Goal: Task Accomplishment & Management: Use online tool/utility

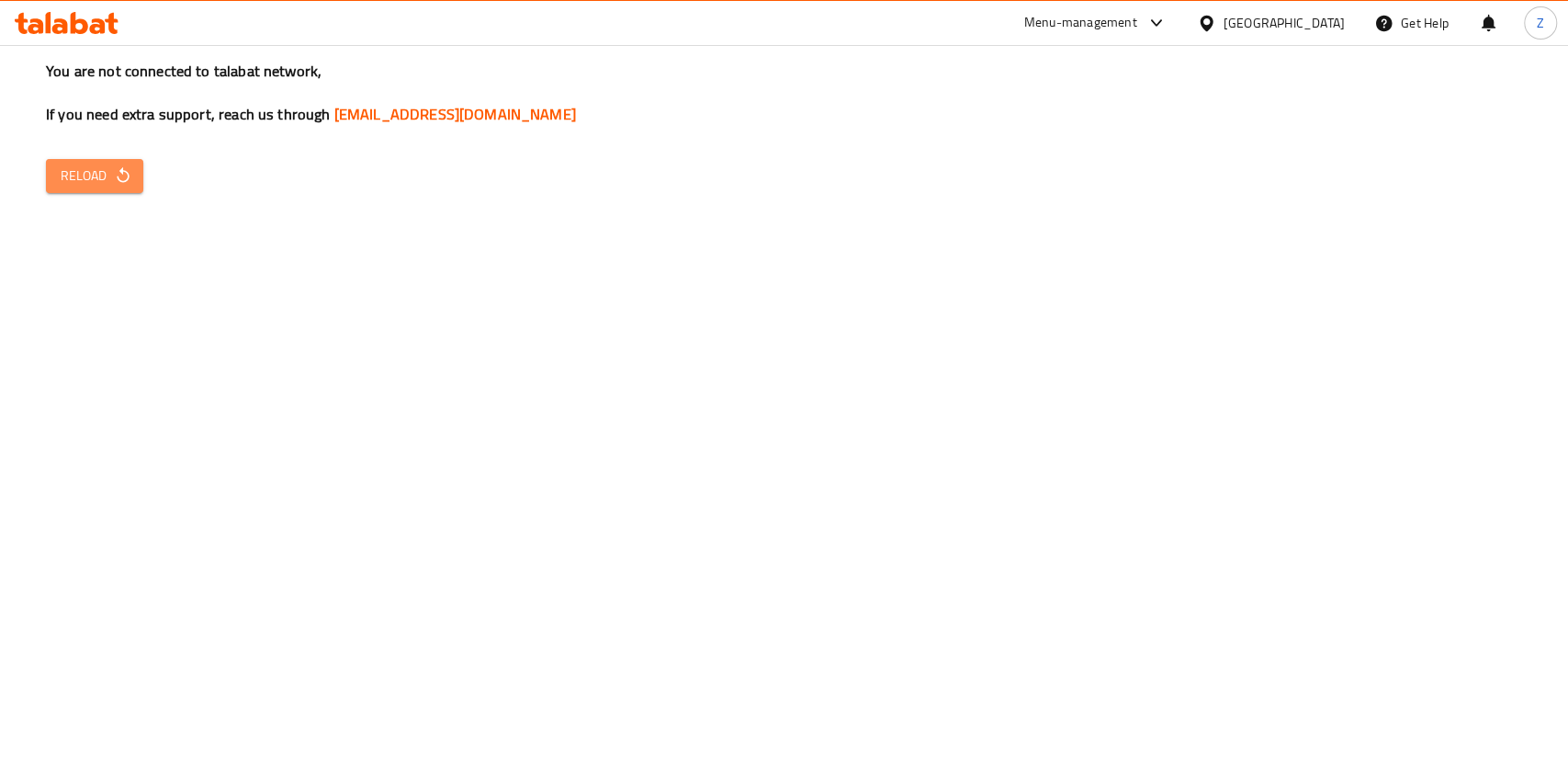
click at [88, 174] on span "Reload" at bounding box center [94, 176] width 68 height 23
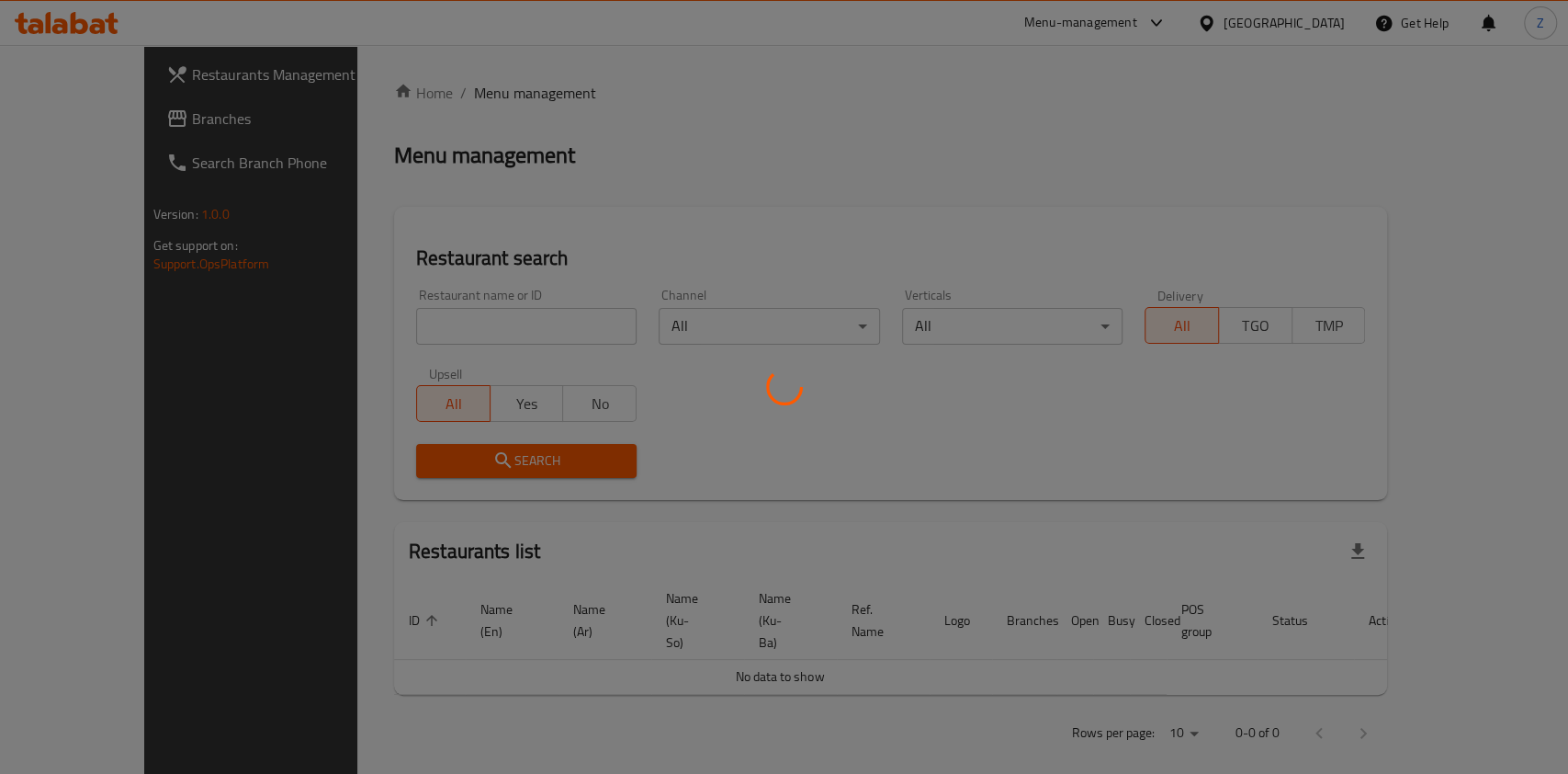
click at [533, 319] on div at bounding box center [784, 387] width 1568 height 774
click at [532, 321] on div at bounding box center [784, 387] width 1568 height 774
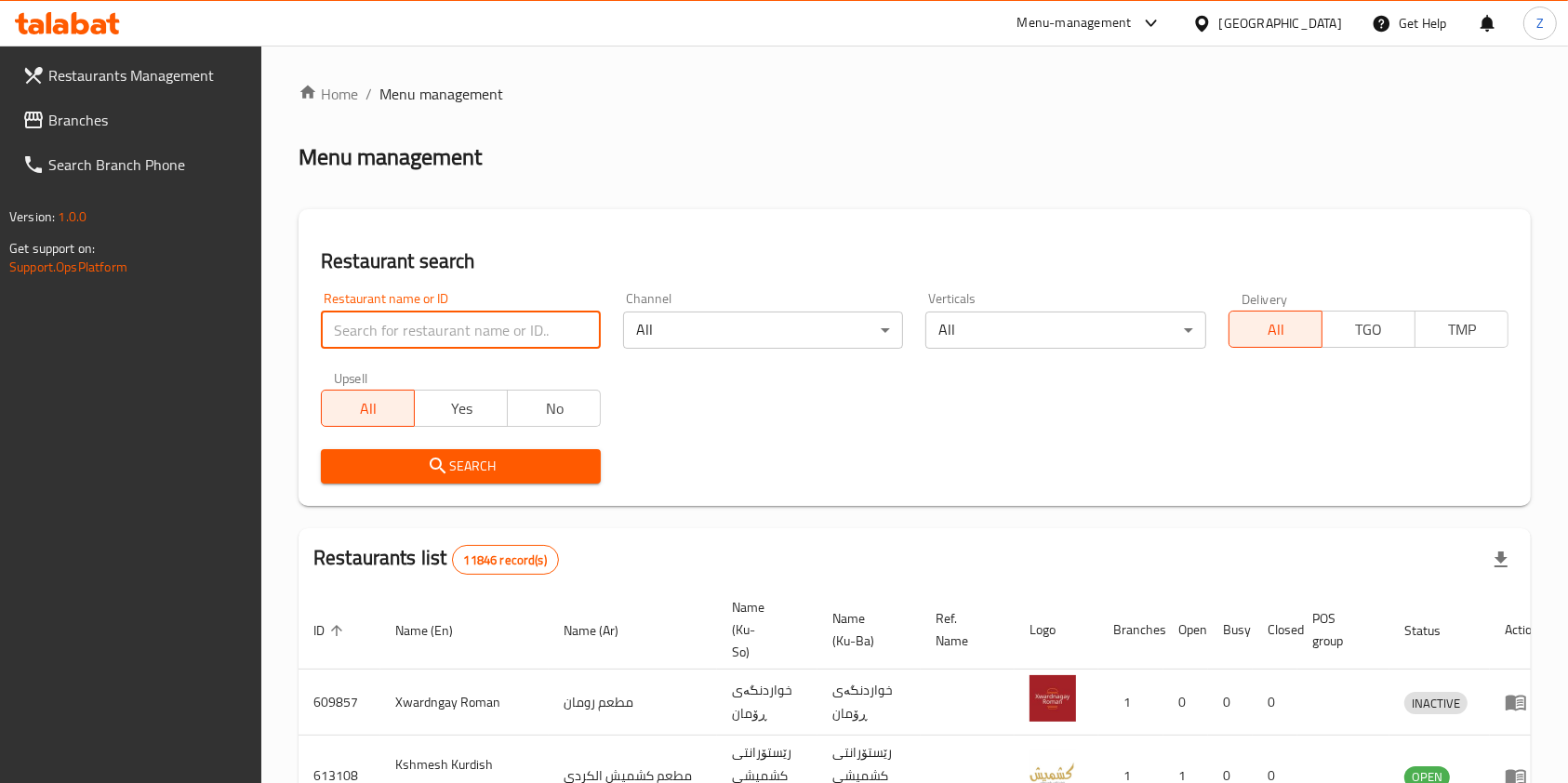
click at [539, 325] on input "search" at bounding box center [461, 330] width 280 height 38
type input "a"
type input "h"
click button "Search" at bounding box center [461, 466] width 280 height 35
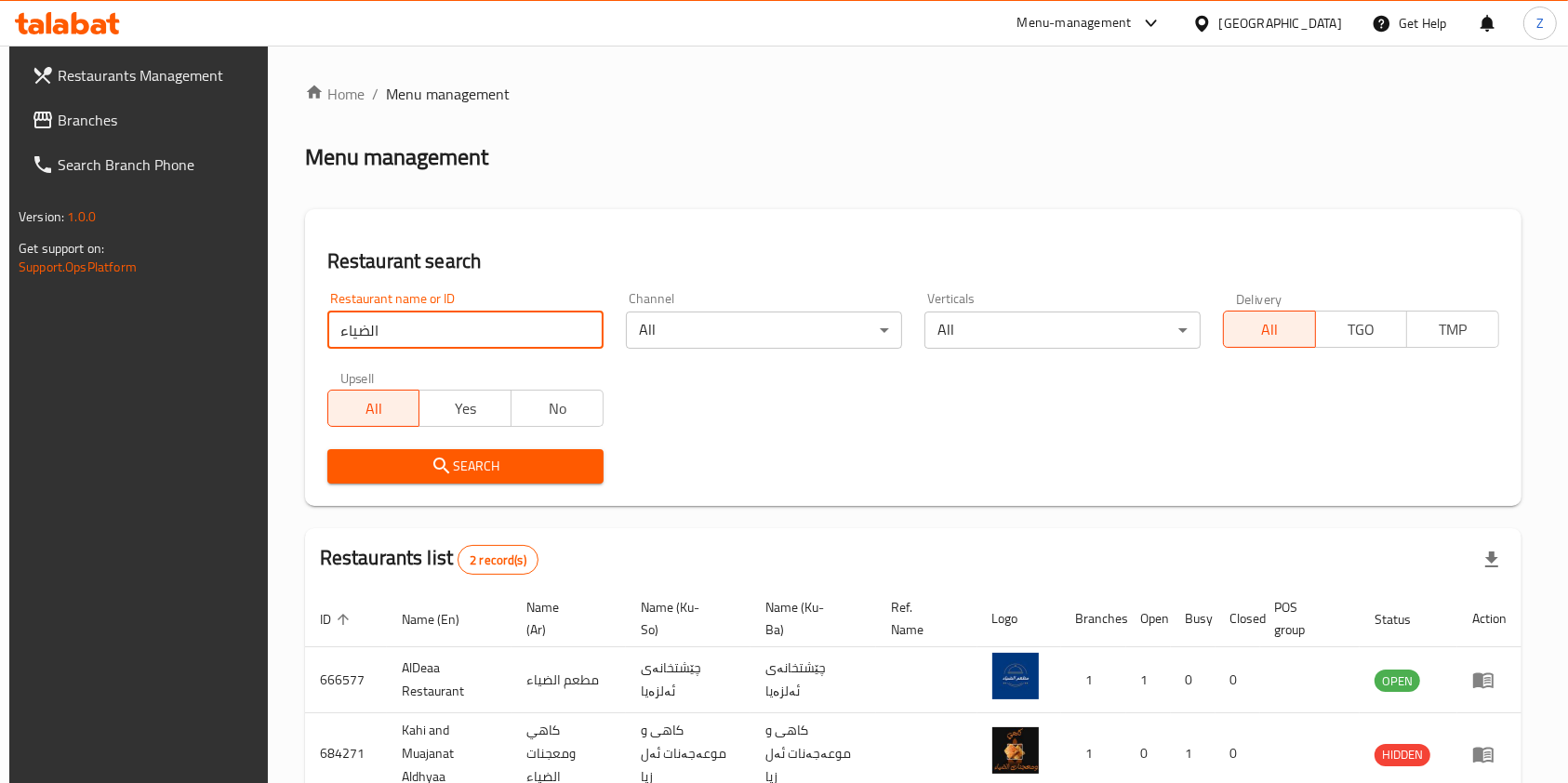
scroll to position [112, 0]
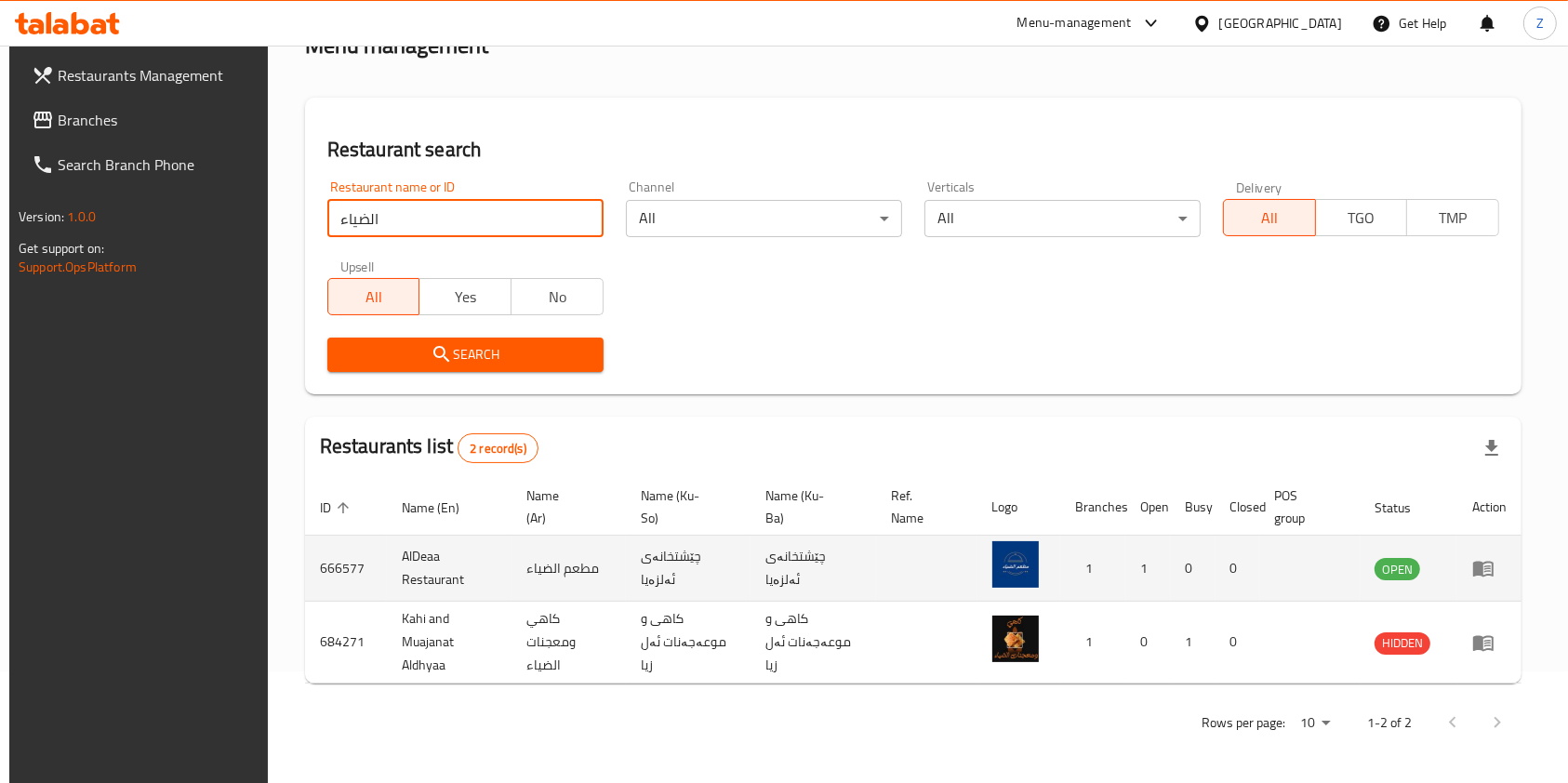
click at [409, 563] on td "AlDeaa Restaurant" at bounding box center [450, 569] width 126 height 66
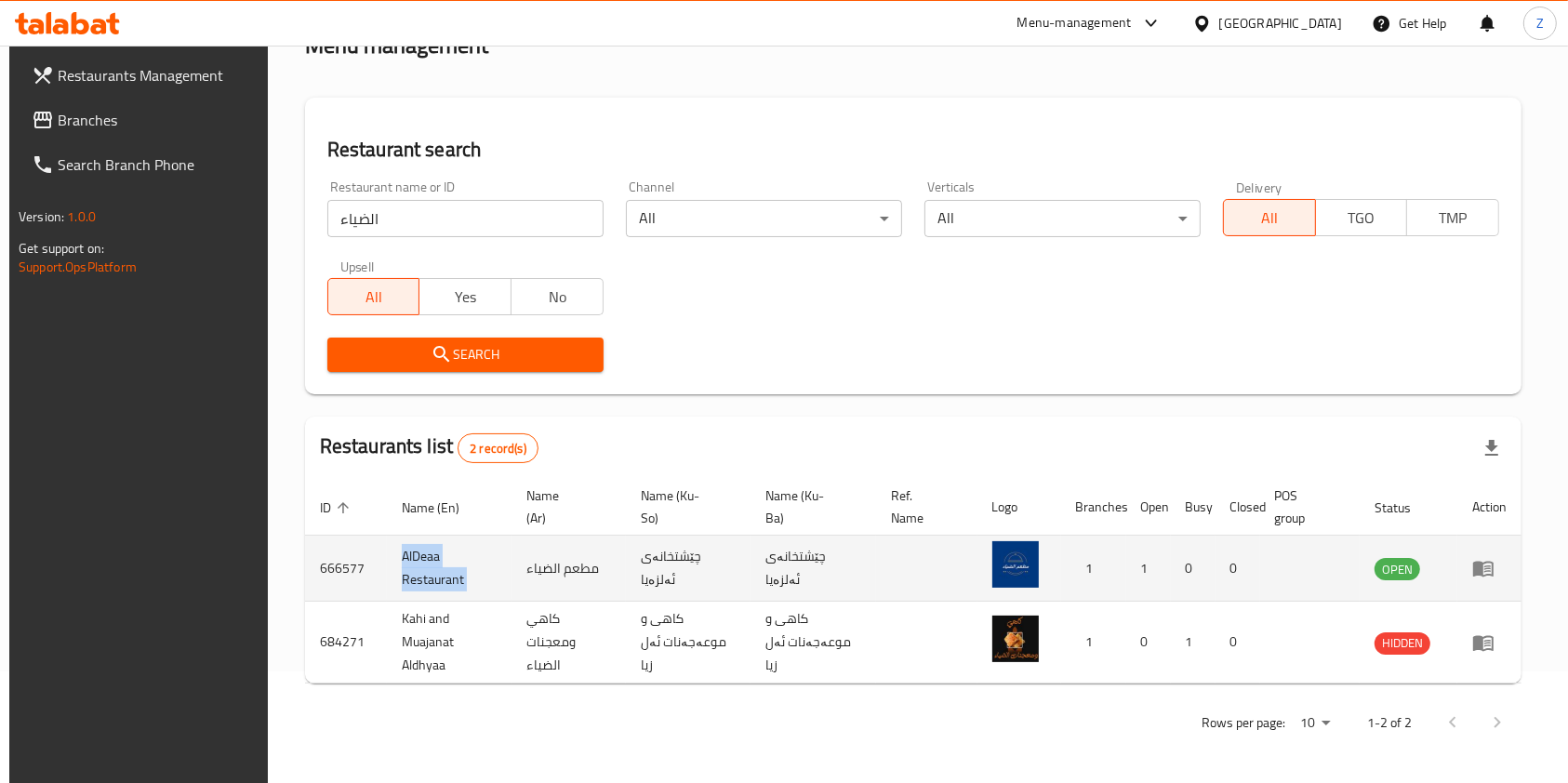
copy td "AlDeaa Restaurant"
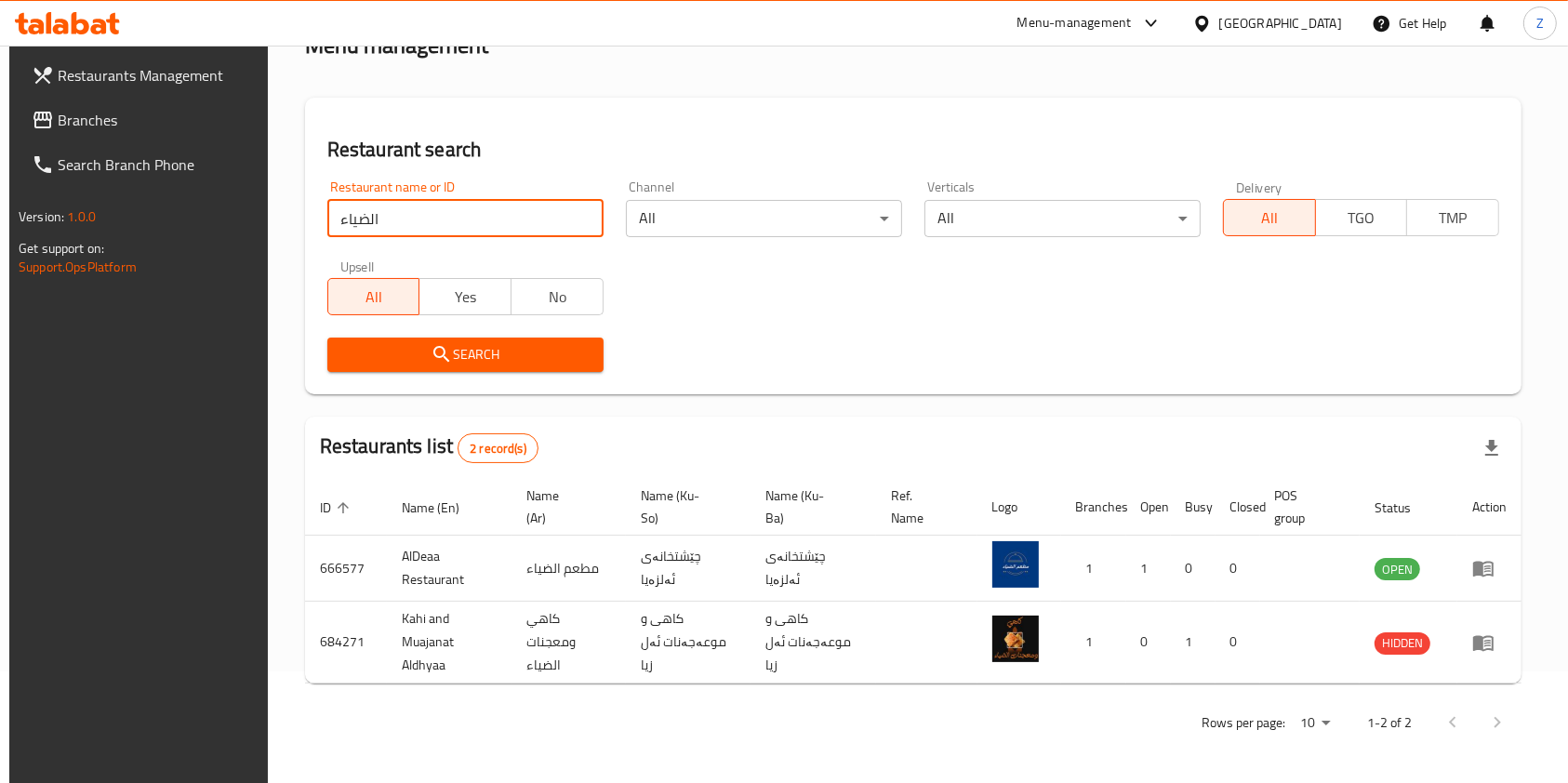
click at [502, 219] on input "الضياء" at bounding box center [465, 218] width 276 height 38
paste input "King of Mussels, Dijlah Mall"
click at [386, 219] on input "King of Mussels, Dijlah Mall" at bounding box center [465, 218] width 276 height 38
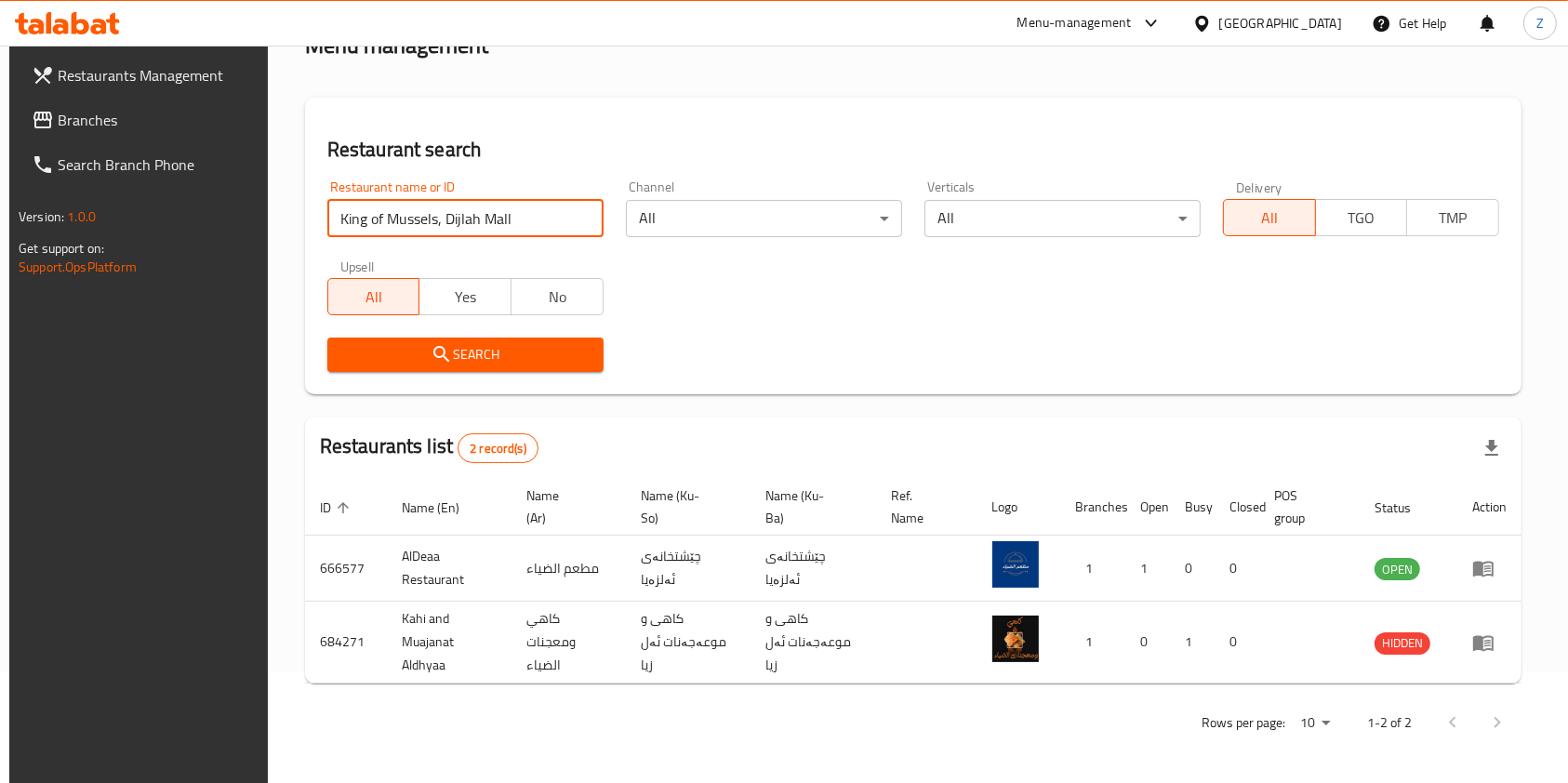
click at [386, 219] on input "King of Mussels, Dijlah Mall" at bounding box center [465, 218] width 276 height 38
click at [386, 218] on input "King of Mussels, Dijlah Mall" at bounding box center [465, 218] width 276 height 38
paste input "search"
click button "Search" at bounding box center [465, 355] width 276 height 35
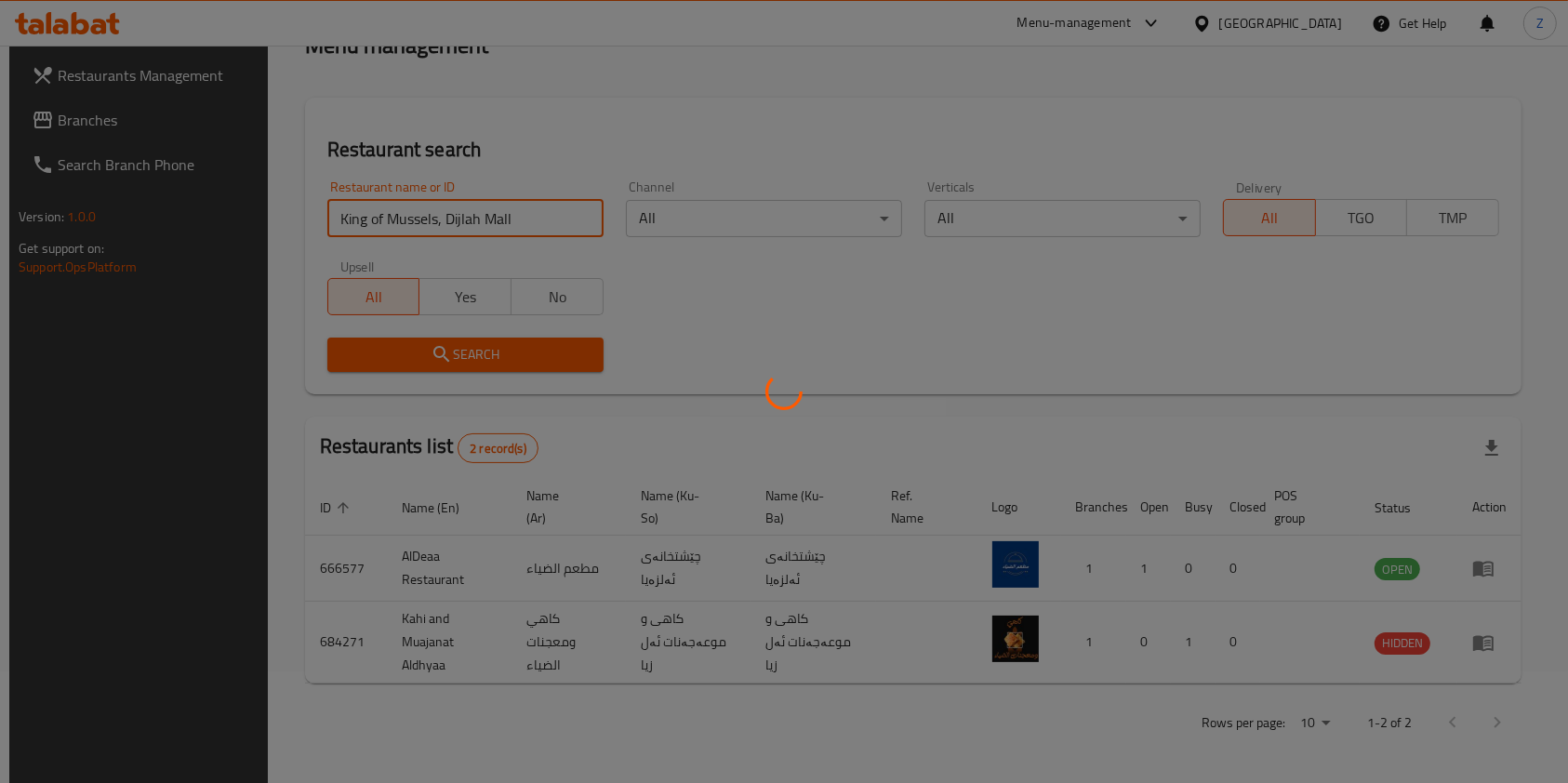
scroll to position [0, 0]
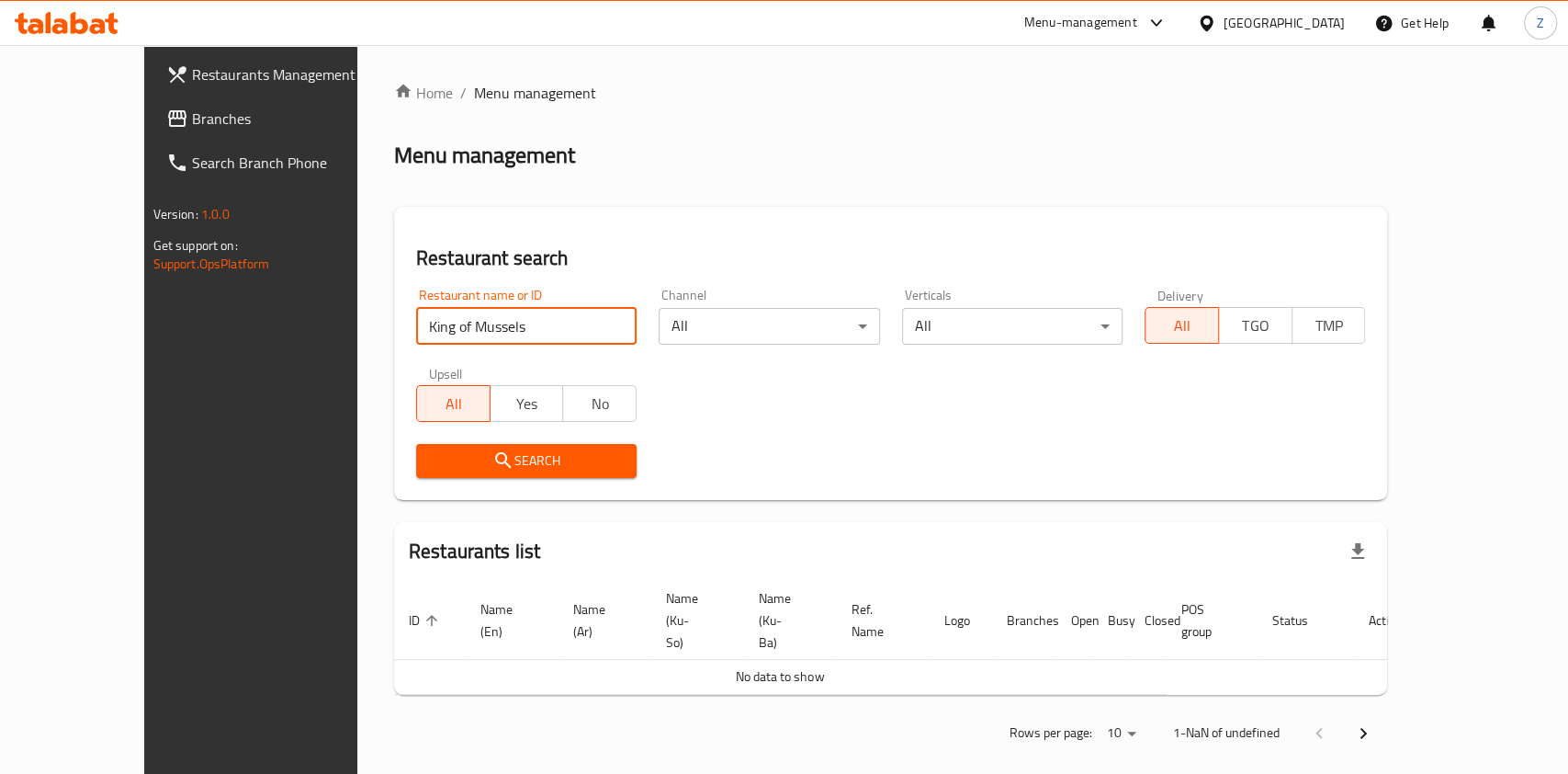
type input "King of Mussels"
click button "Search" at bounding box center [526, 461] width 220 height 34
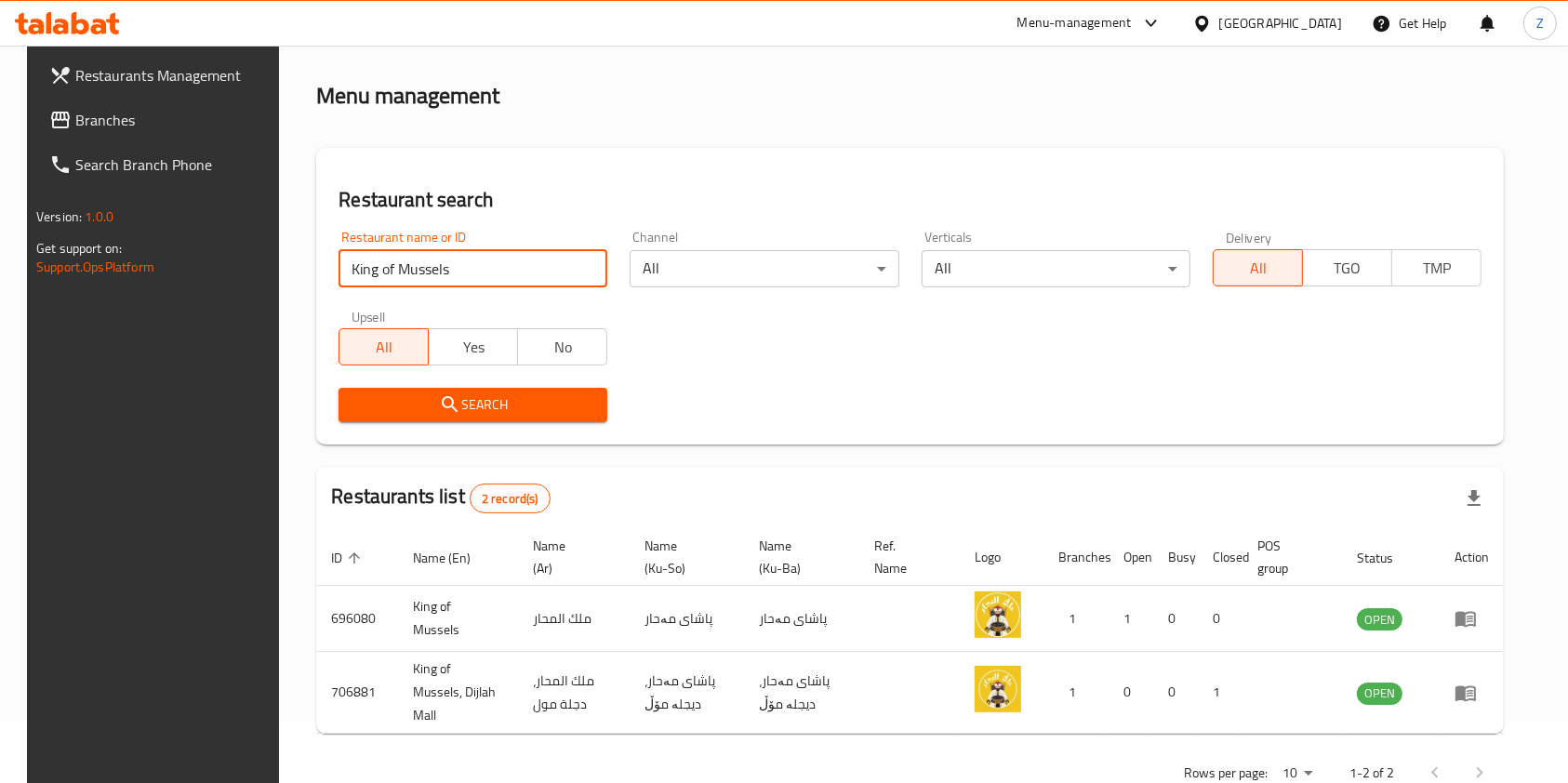
scroll to position [96, 0]
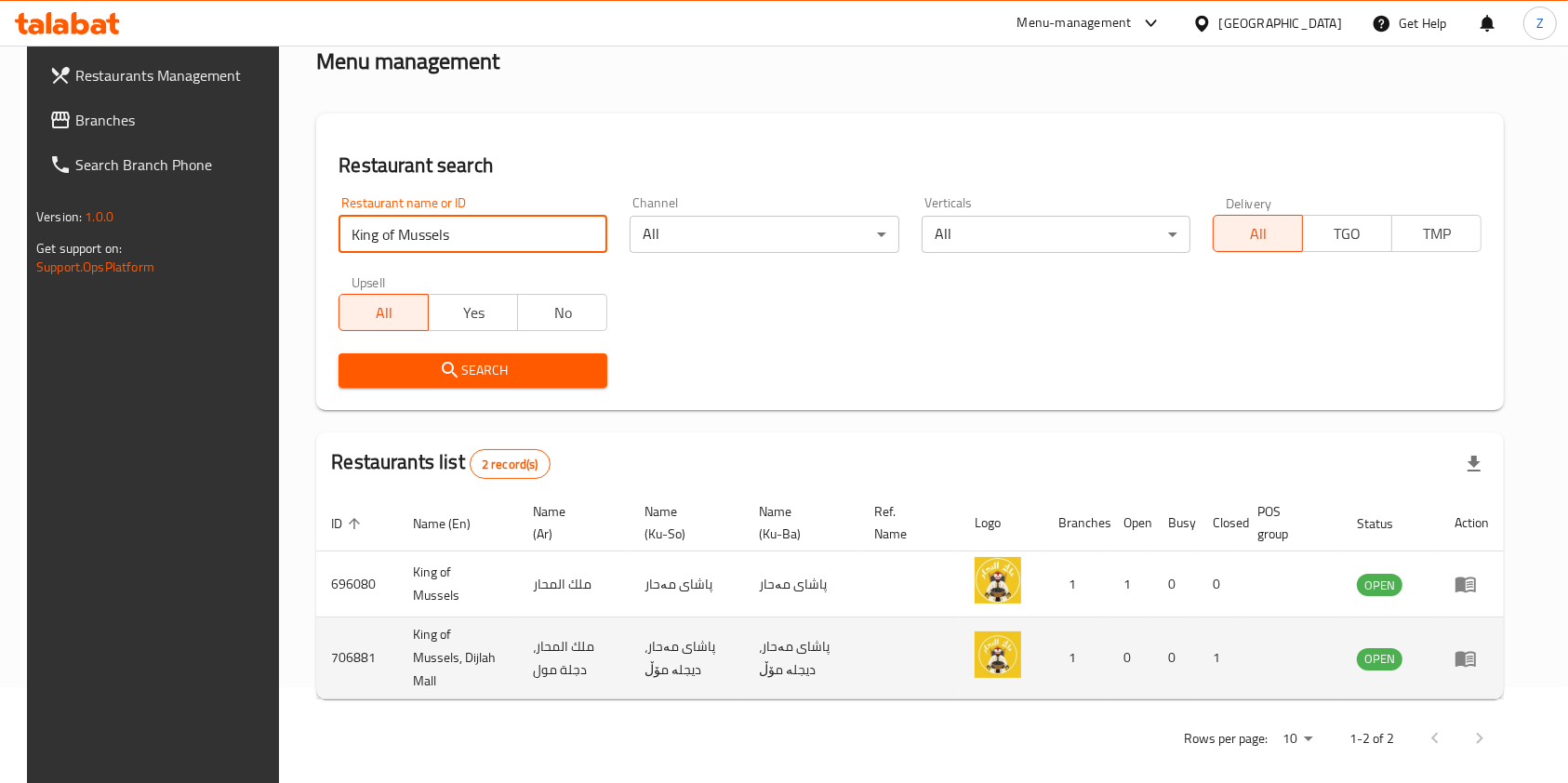
click at [1476, 651] on icon "enhanced table" at bounding box center [1466, 658] width 20 height 15
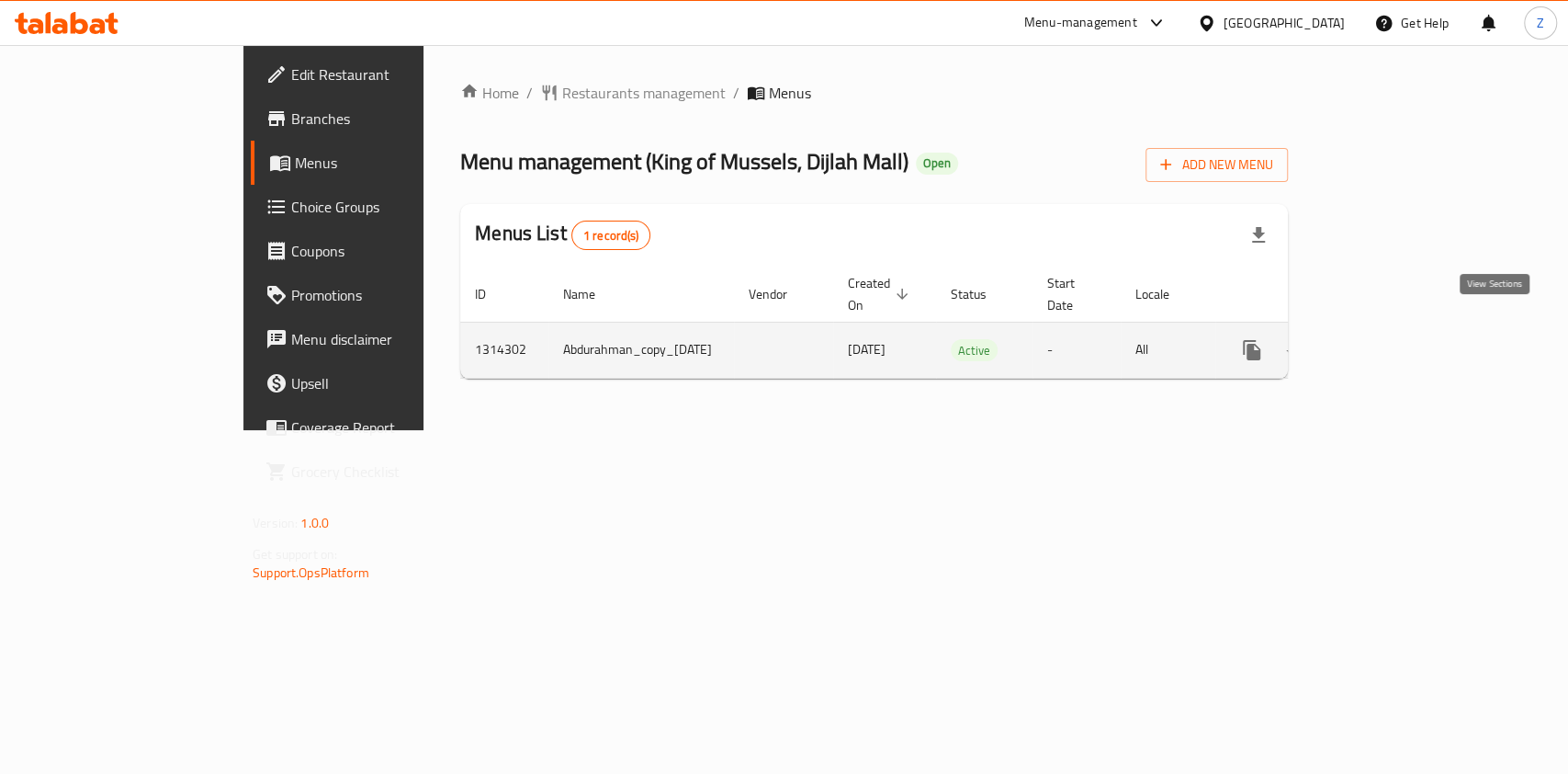
click at [1395, 339] on icon "enhanced table" at bounding box center [1384, 349] width 22 height 22
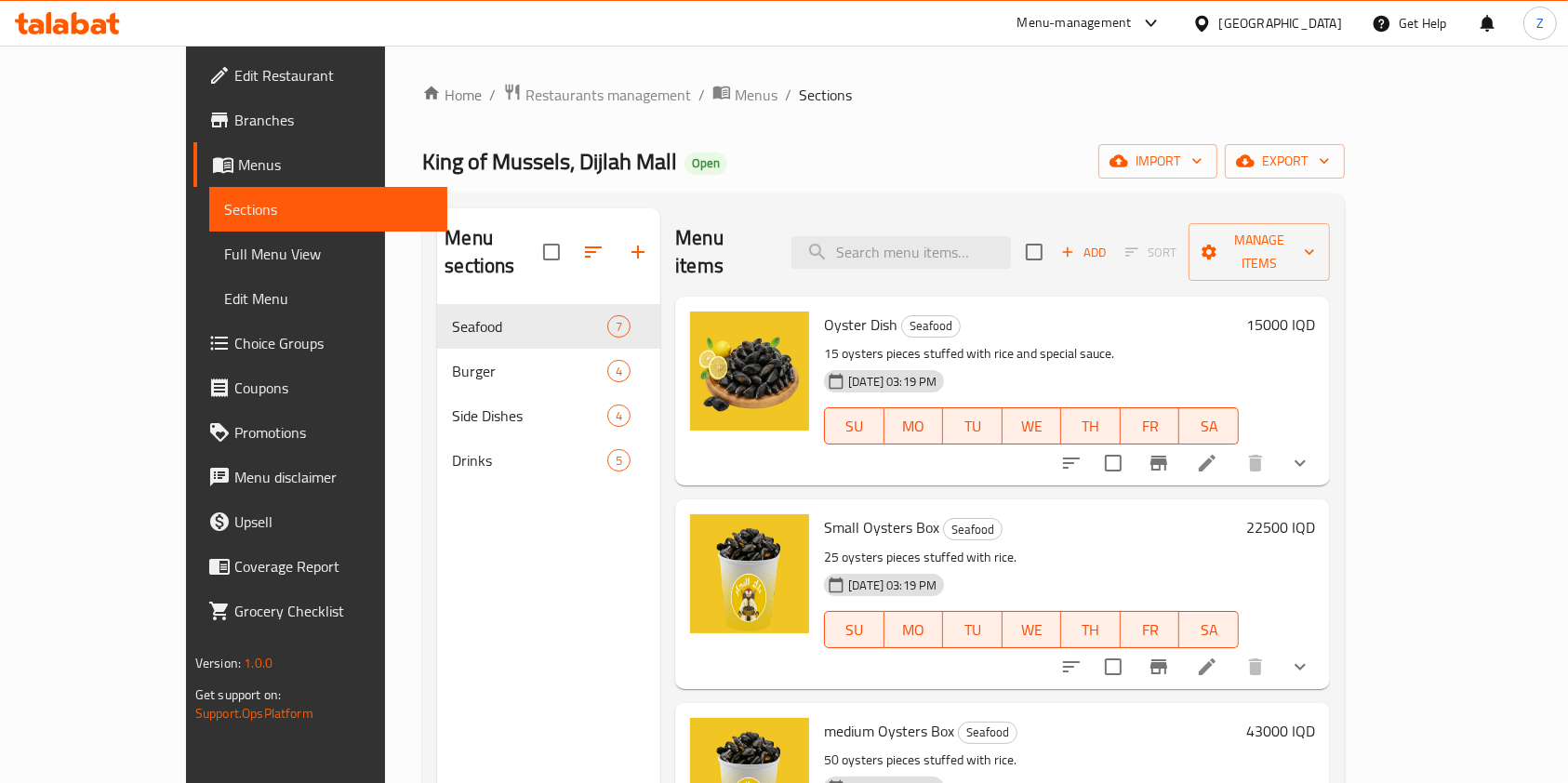
click at [825, 311] on span "Oyster Dish" at bounding box center [861, 324] width 73 height 28
copy h6 "Oyster Dish"
